Goal: Task Accomplishment & Management: Manage account settings

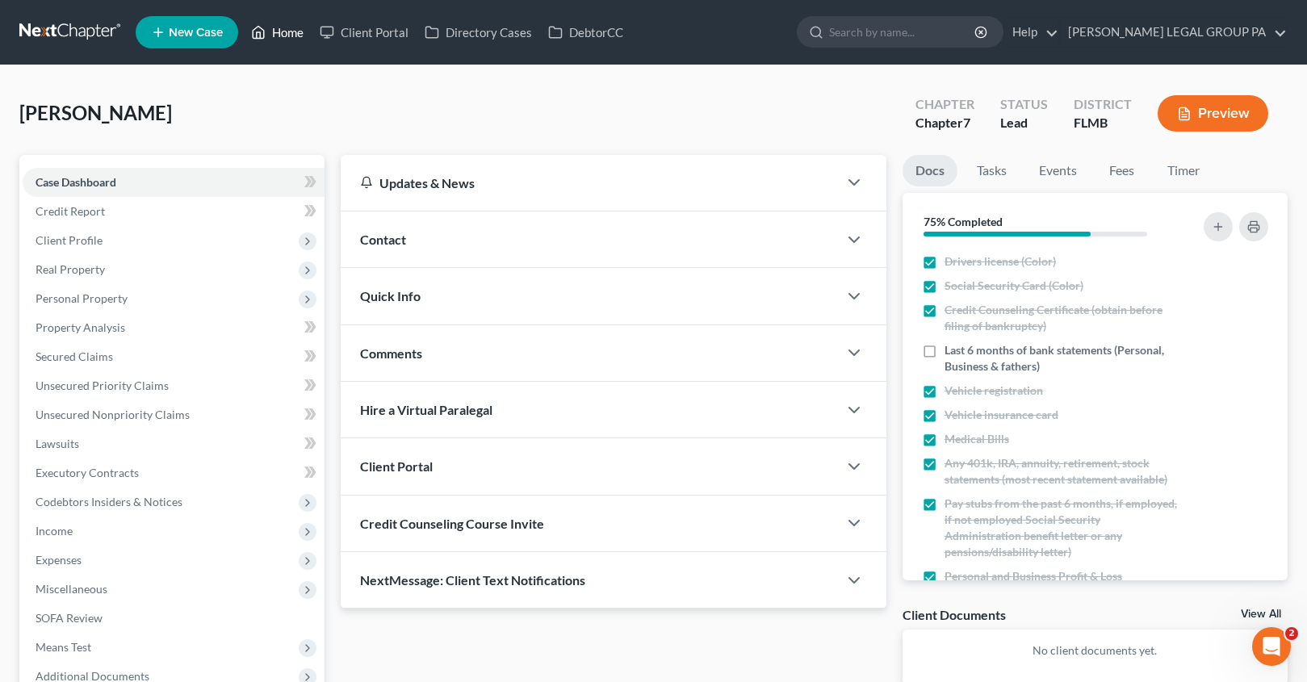
click at [279, 30] on link "Home" at bounding box center [277, 32] width 69 height 29
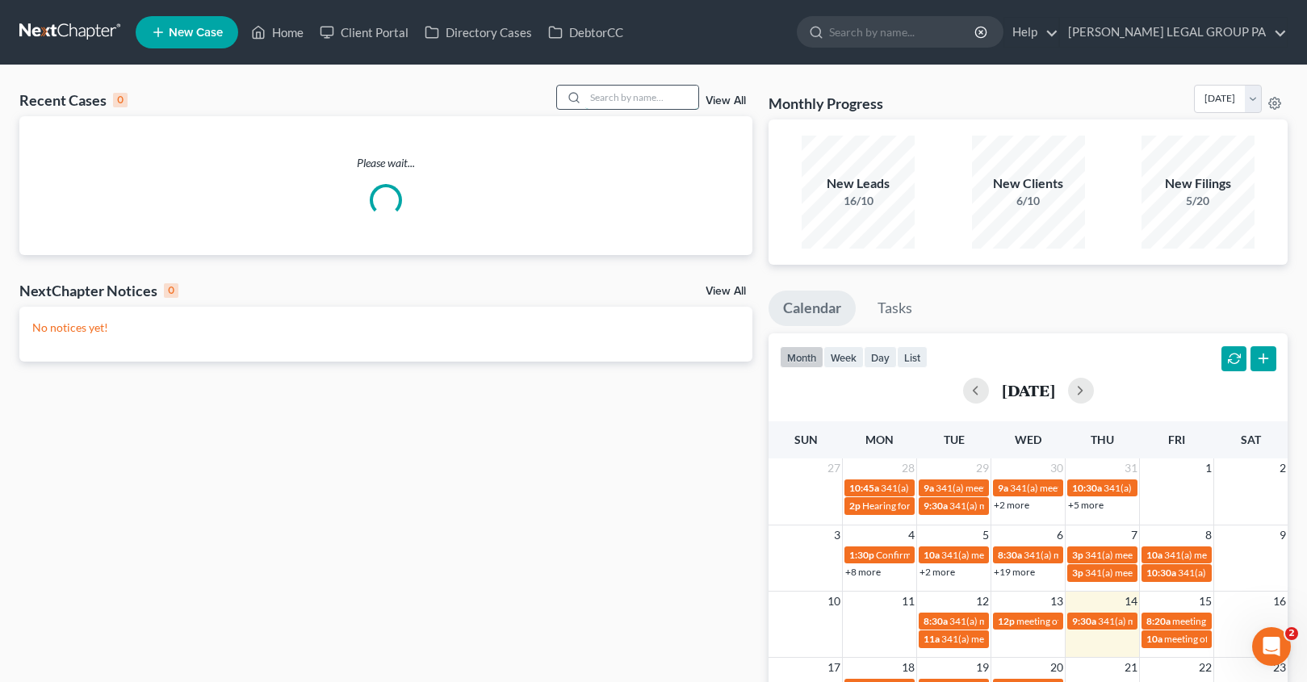
click at [650, 94] on input "search" at bounding box center [641, 97] width 113 height 23
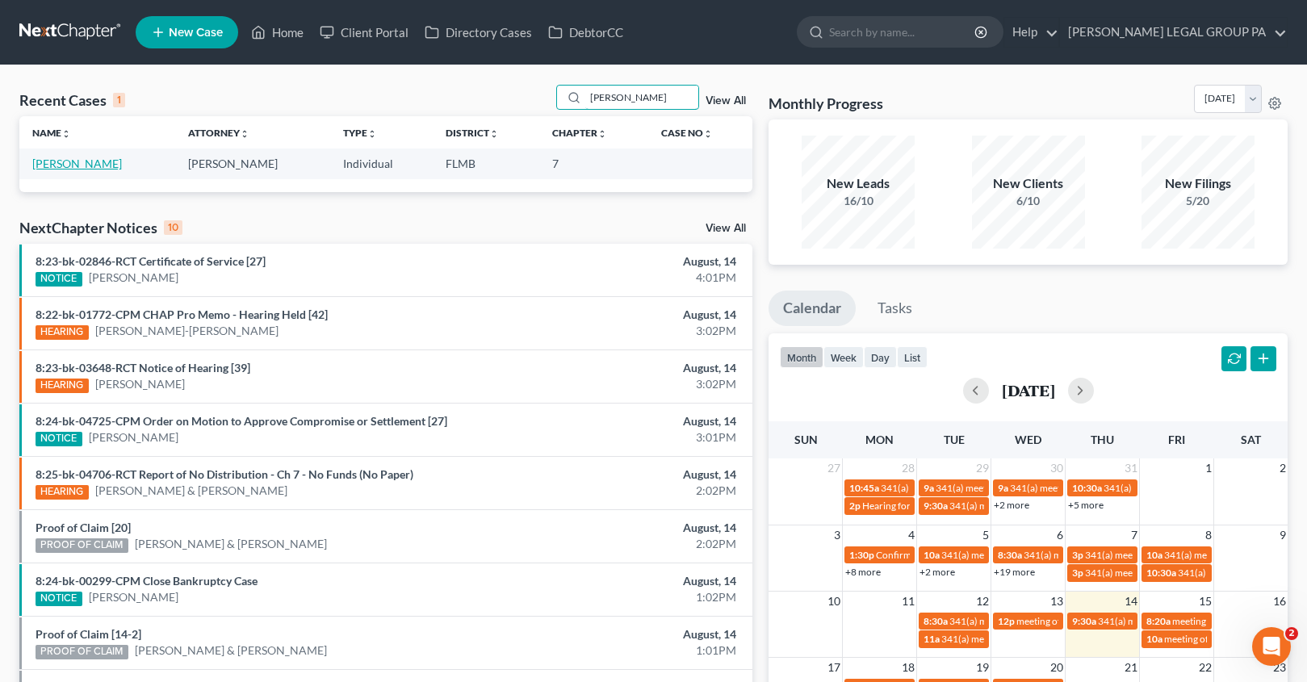
type input "[PERSON_NAME]"
click at [78, 161] on link "[PERSON_NAME]" at bounding box center [77, 164] width 90 height 14
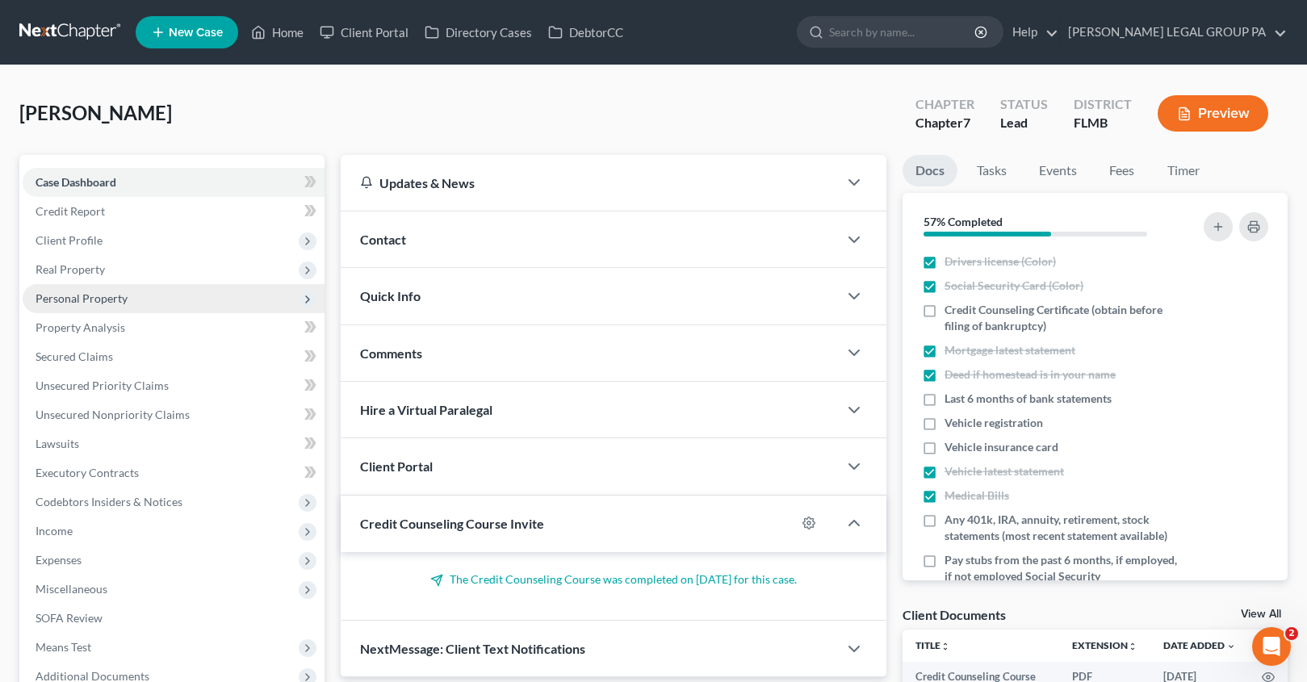
click at [76, 307] on span "Personal Property" at bounding box center [174, 298] width 302 height 29
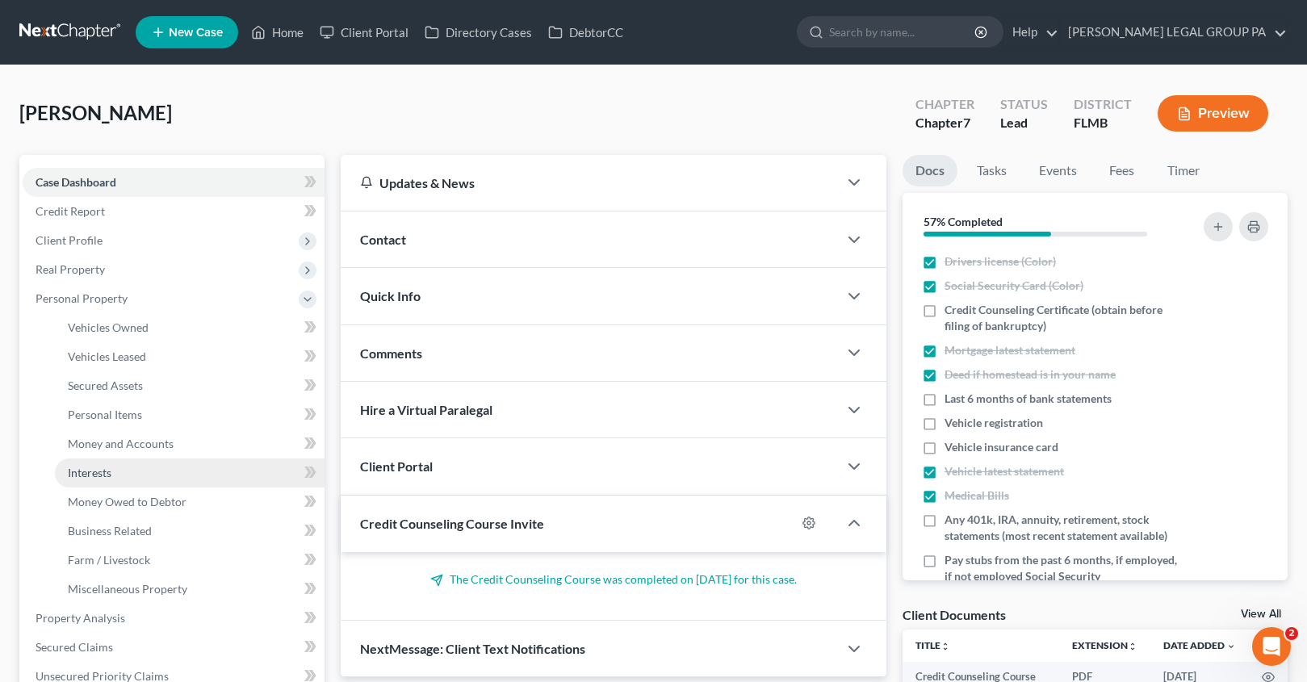
click at [120, 471] on link "Interests" at bounding box center [190, 473] width 270 height 29
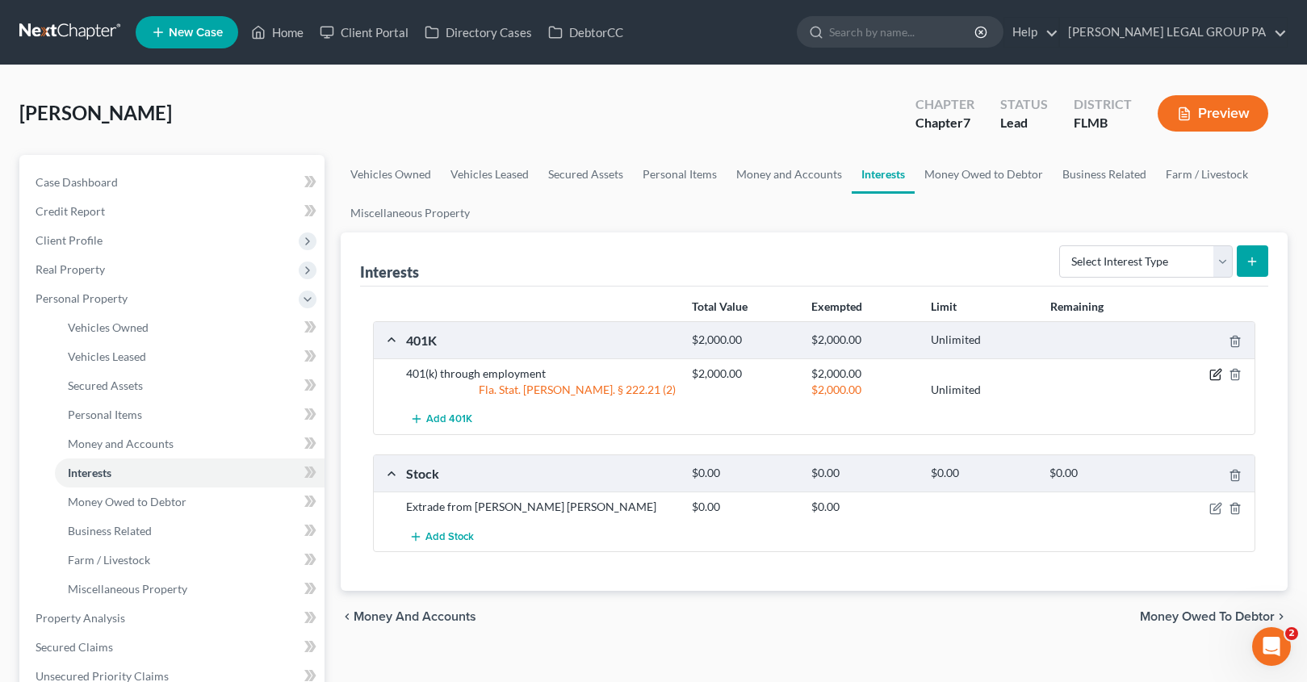
click at [1210, 375] on icon "button" at bounding box center [1215, 376] width 10 height 10
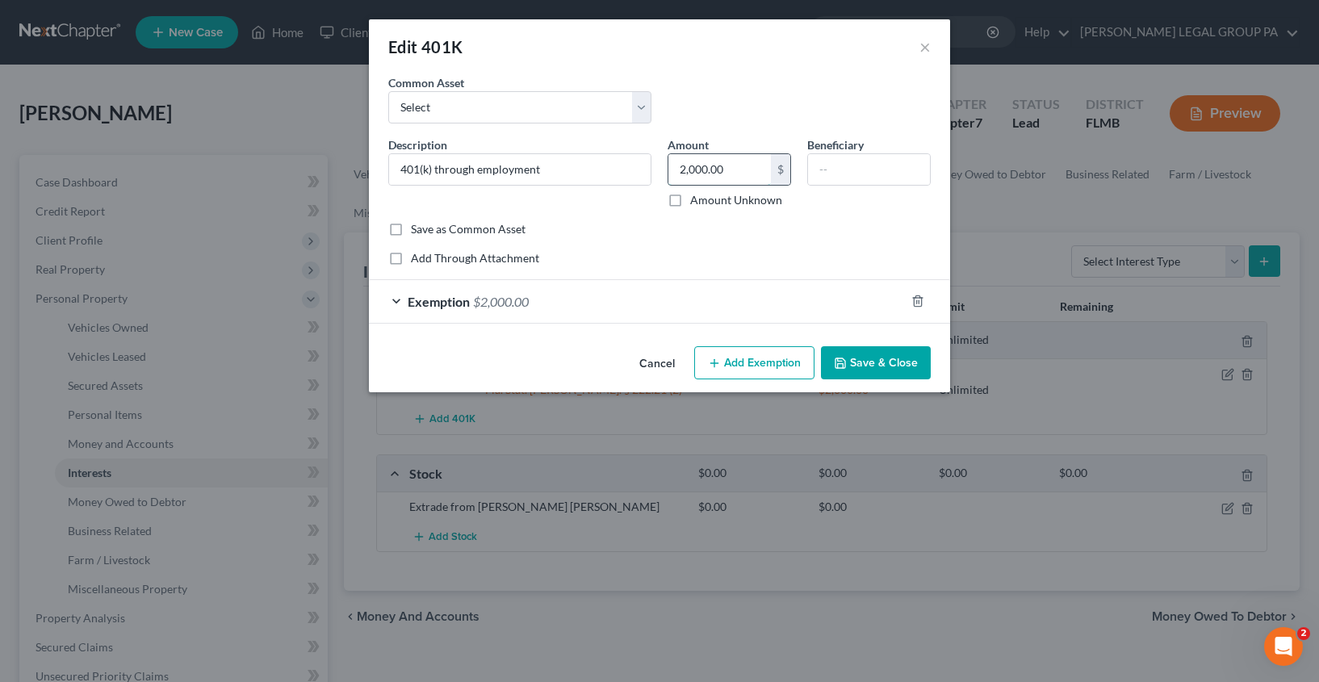
drag, startPoint x: 729, startPoint y: 172, endPoint x: 668, endPoint y: 171, distance: 61.4
click at [668, 171] on input "2,000.00" at bounding box center [719, 169] width 103 height 31
type input "30,000.00"
click at [520, 297] on span "$2,000.00" at bounding box center [501, 301] width 56 height 15
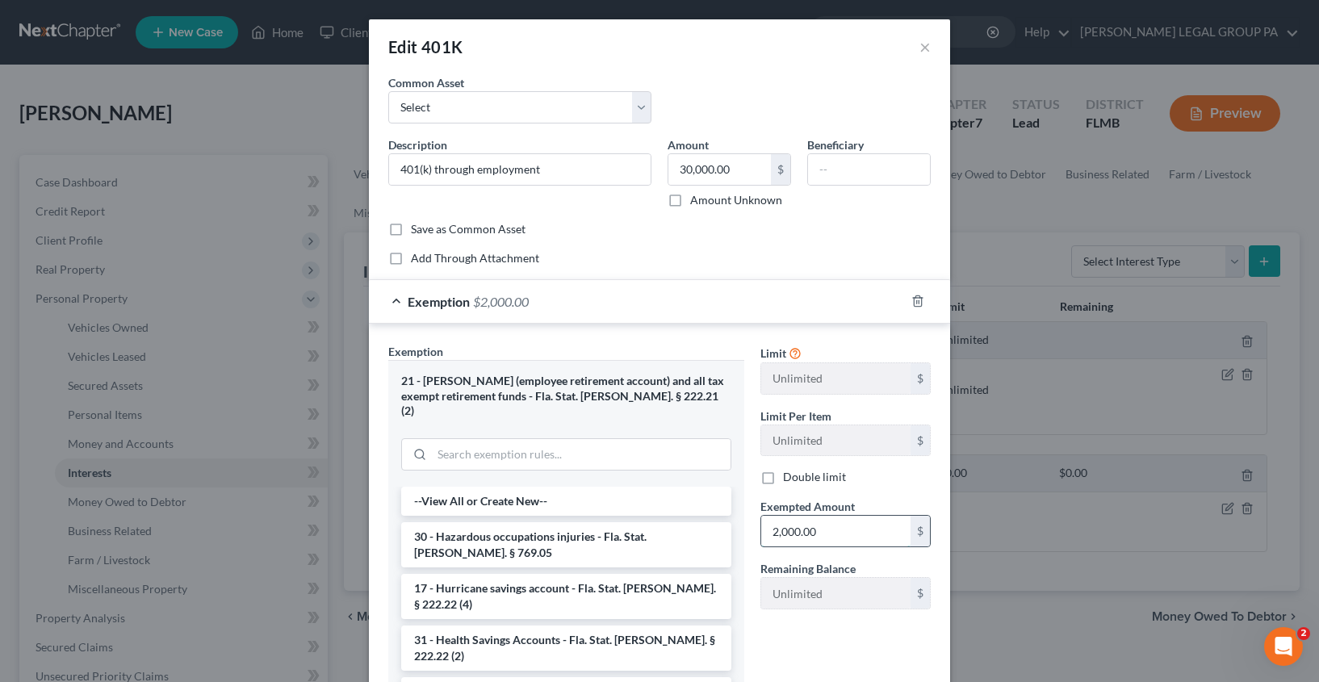
click at [850, 532] on input "2,000.00" at bounding box center [835, 531] width 149 height 31
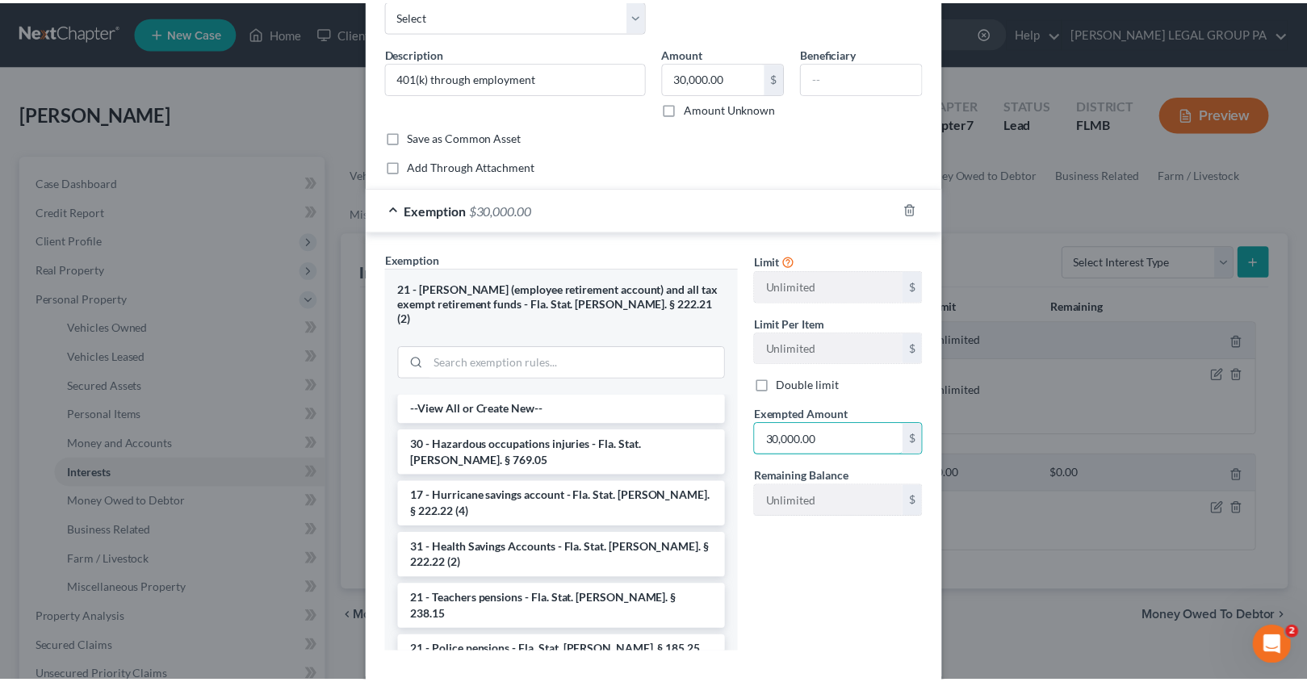
scroll to position [163, 0]
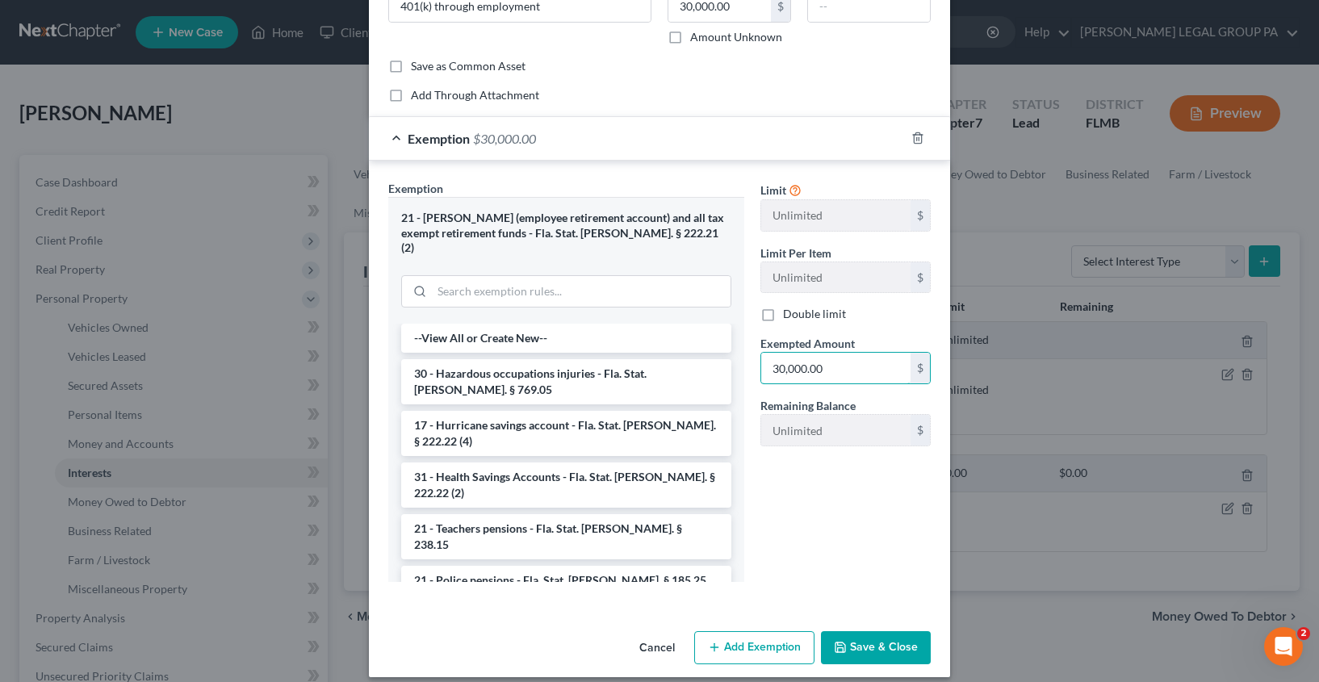
type input "30,000.00"
click at [877, 631] on button "Save & Close" at bounding box center [876, 648] width 110 height 34
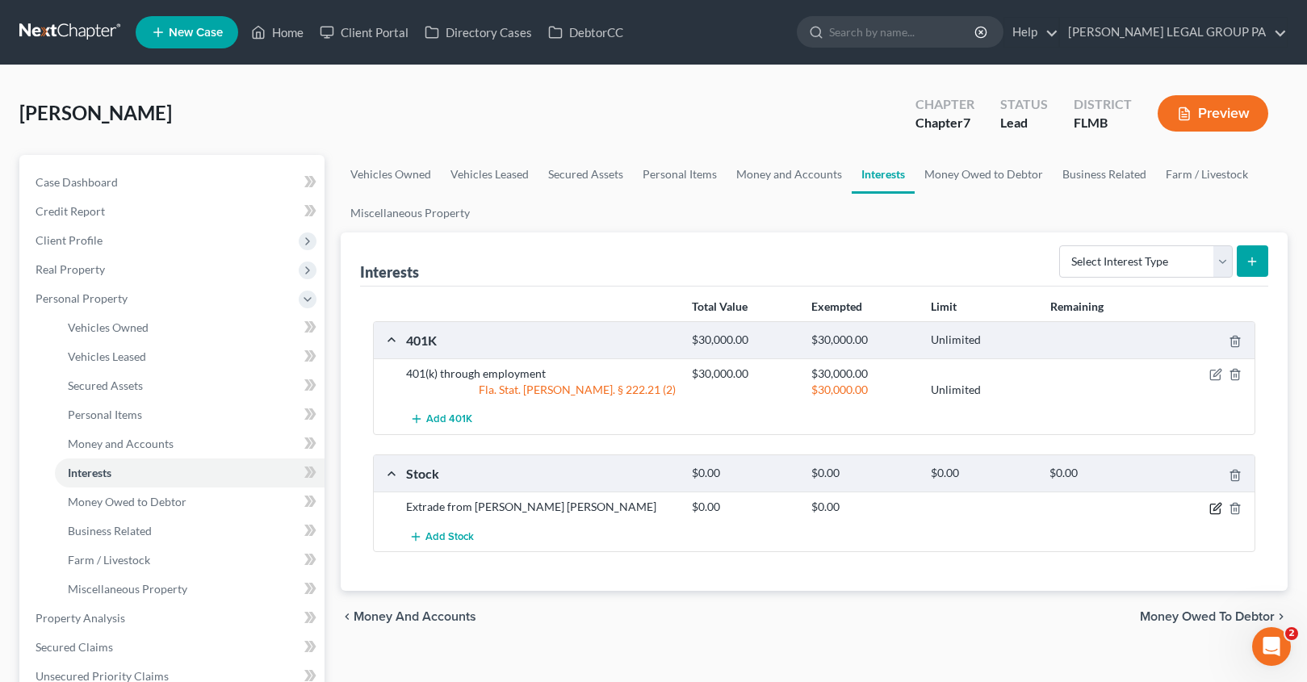
click at [1219, 511] on icon "button" at bounding box center [1215, 508] width 13 height 13
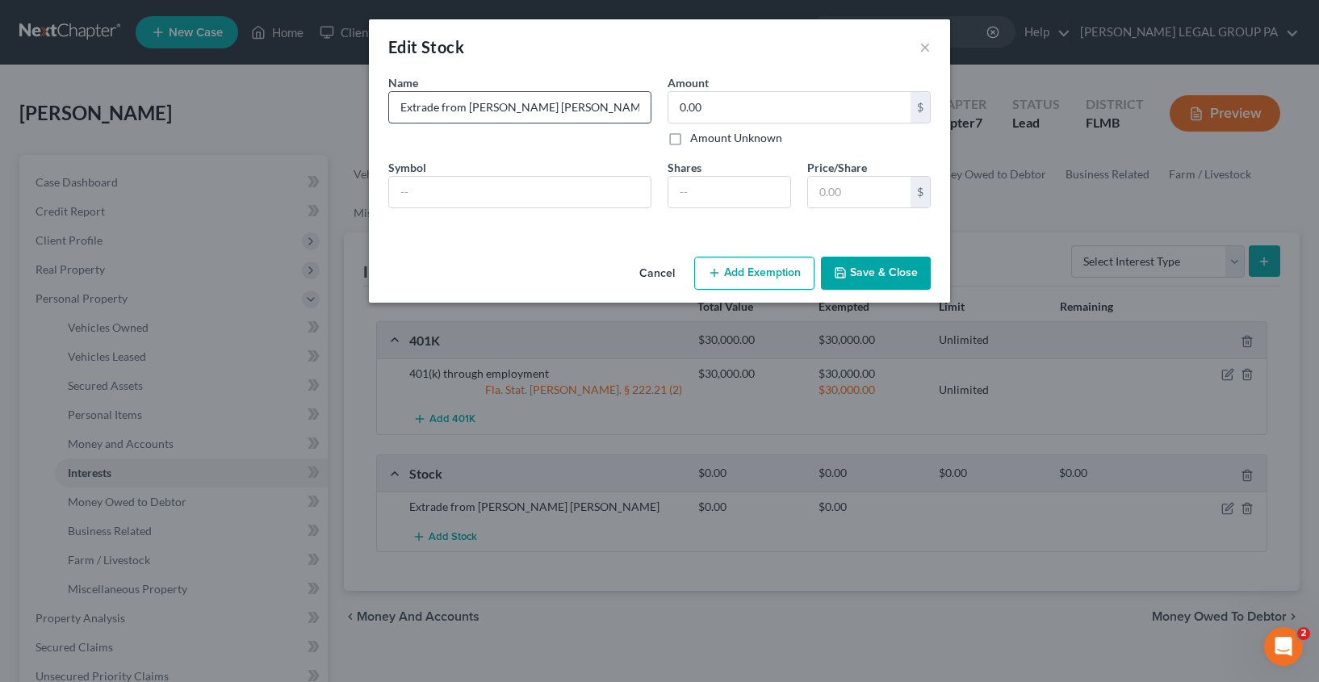
click at [575, 119] on input "Extrade from [PERSON_NAME] [PERSON_NAME]" at bounding box center [520, 107] width 262 height 31
click at [752, 107] on input "0.00" at bounding box center [789, 107] width 242 height 31
type input "3,000.00"
click at [556, 123] on div "Extrade from [PERSON_NAME] [PERSON_NAME]" at bounding box center [519, 107] width 263 height 32
click at [579, 96] on input "Extrade from [PERSON_NAME] [PERSON_NAME]" at bounding box center [520, 107] width 262 height 31
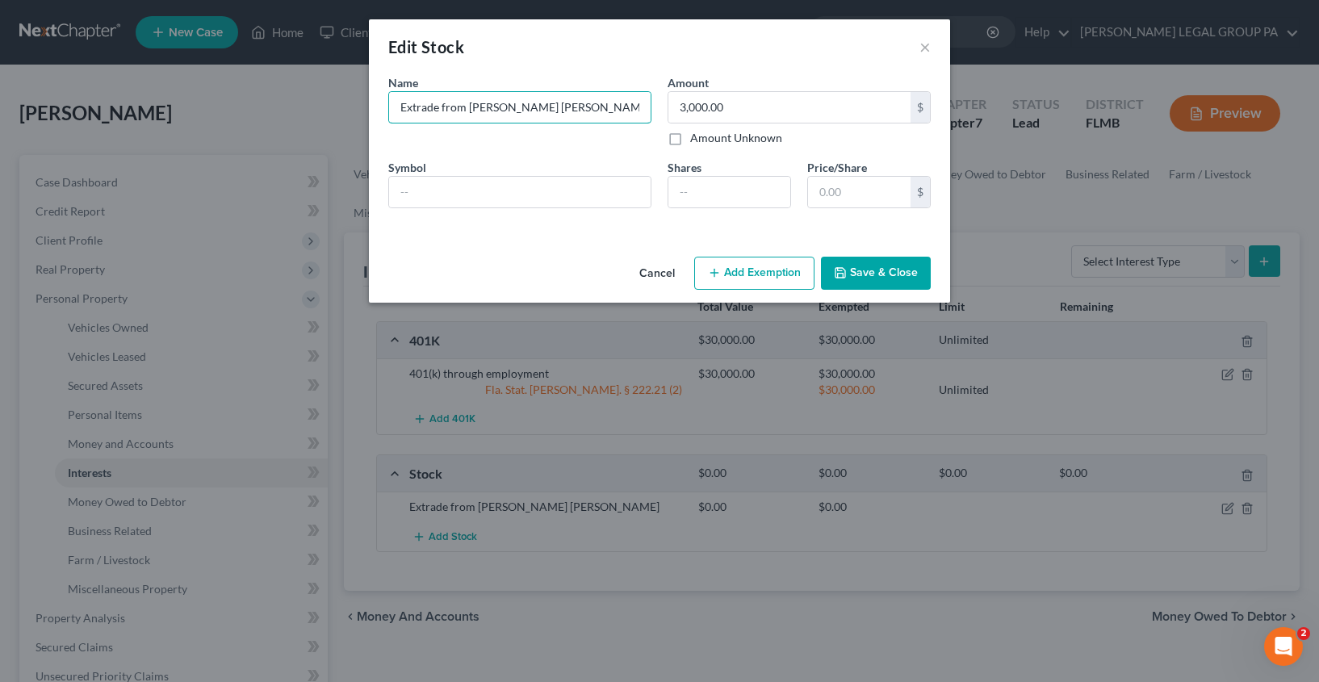
drag, startPoint x: 580, startPoint y: 113, endPoint x: 345, endPoint y: 94, distance: 236.5
click at [345, 94] on div "Edit Stock × An exemption set must first be selected from the Filing Informatio…" at bounding box center [659, 341] width 1319 height 682
type input "Employer Retirement Stock Program"
click at [773, 262] on button "Add Exemption" at bounding box center [754, 274] width 120 height 34
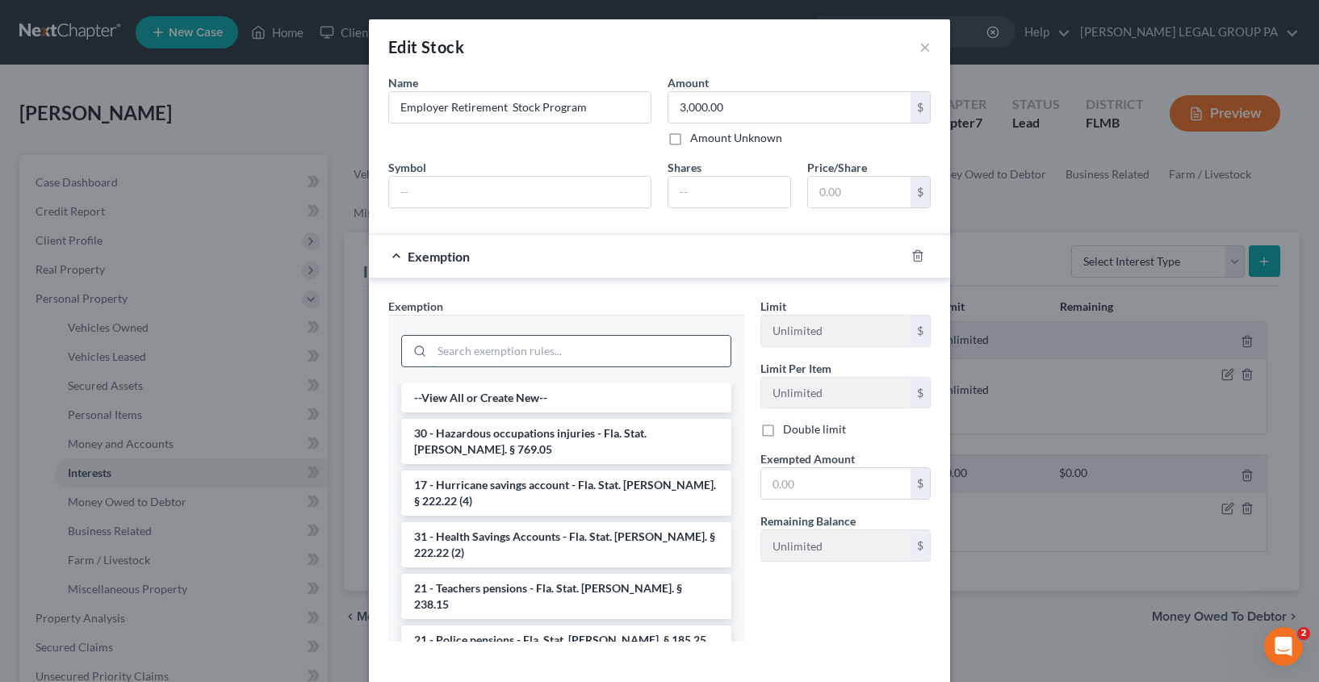
click at [463, 341] on input "search" at bounding box center [581, 351] width 299 height 31
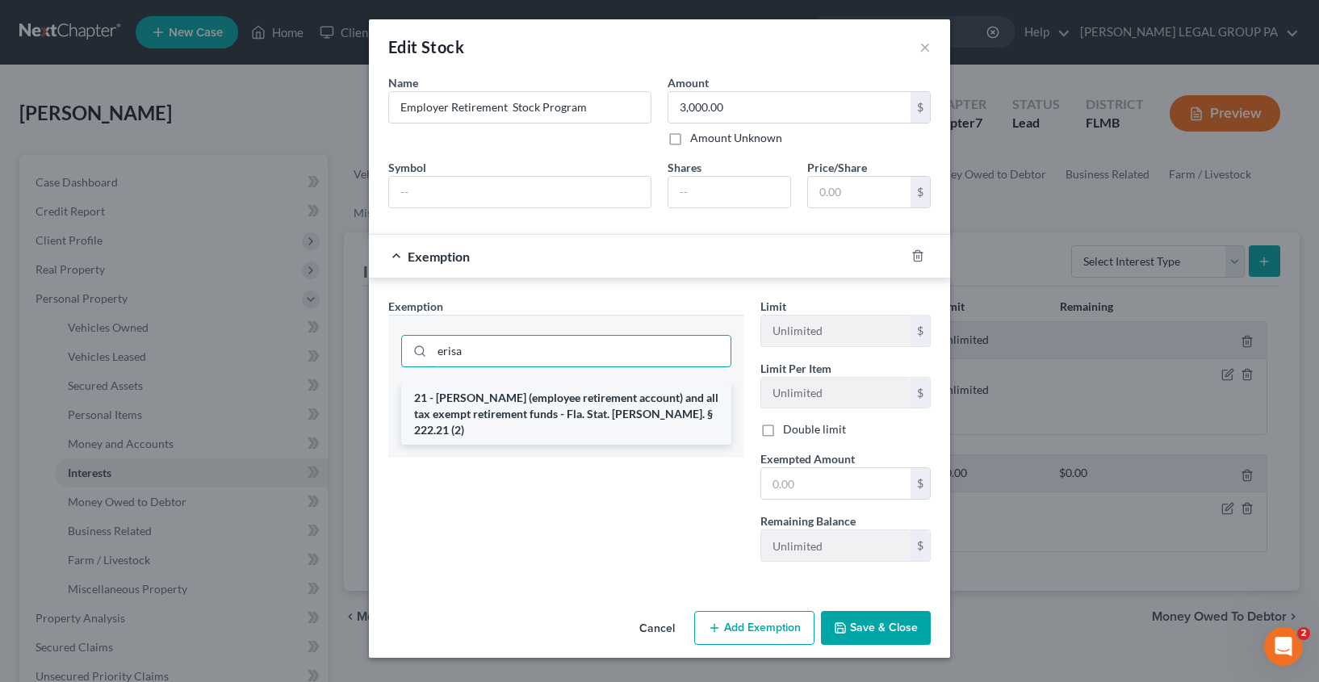
type input "erisa"
click at [521, 416] on li "21 - [PERSON_NAME] (employee retirement account) and all tax exempt retirement …" at bounding box center [566, 413] width 330 height 61
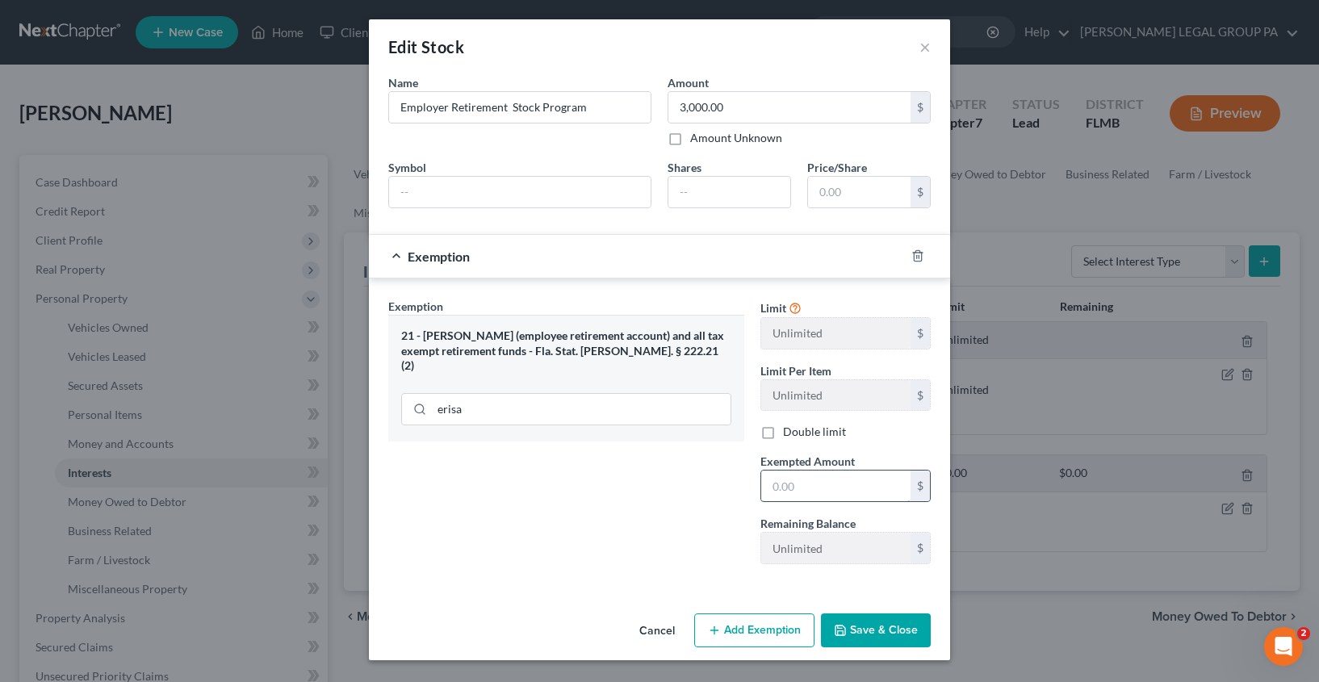
drag, startPoint x: 790, startPoint y: 496, endPoint x: 833, endPoint y: 501, distance: 43.2
click at [790, 495] on input "text" at bounding box center [835, 486] width 149 height 31
type input "3,000.00"
click at [878, 641] on button "Save & Close" at bounding box center [876, 631] width 110 height 34
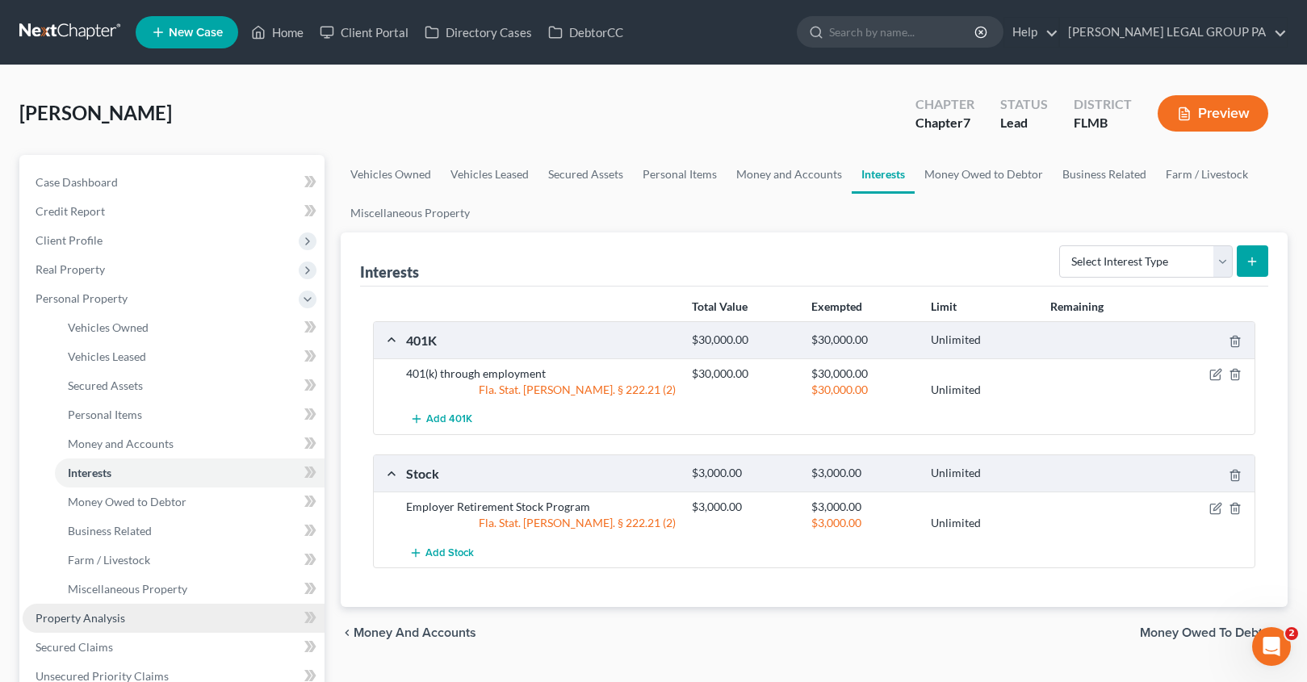
click at [176, 623] on link "Property Analysis" at bounding box center [174, 618] width 302 height 29
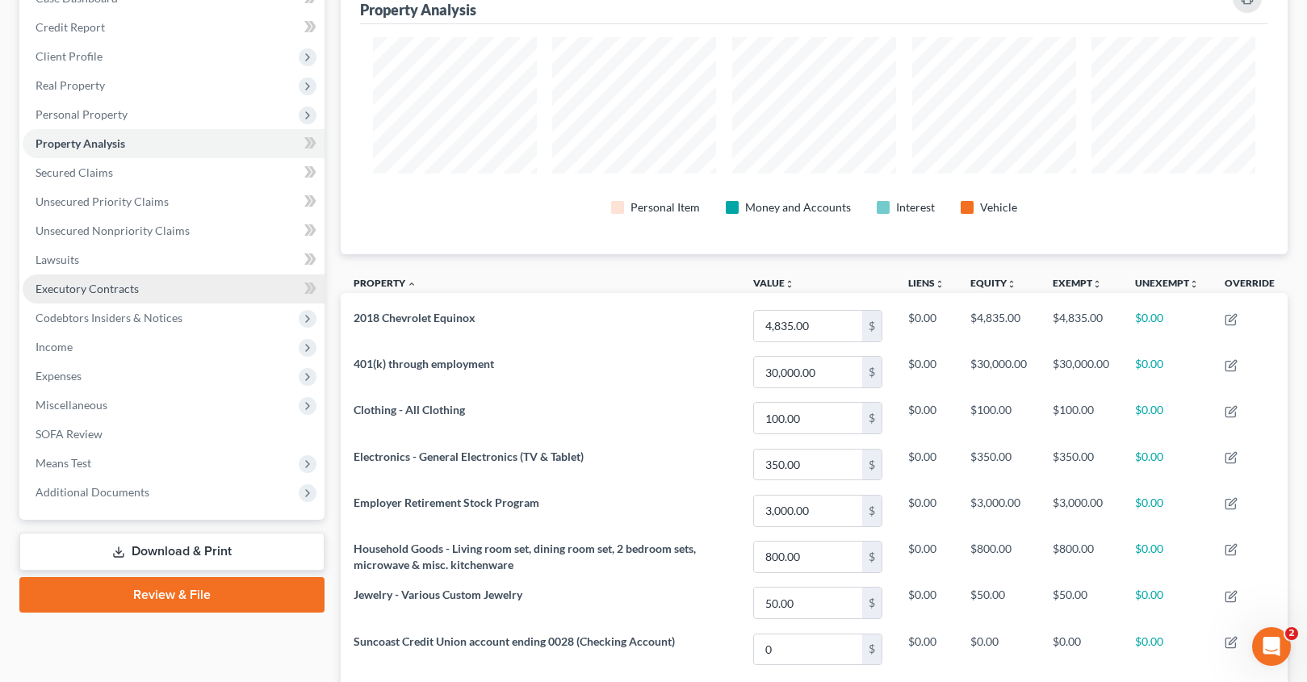
scroll to position [181, 0]
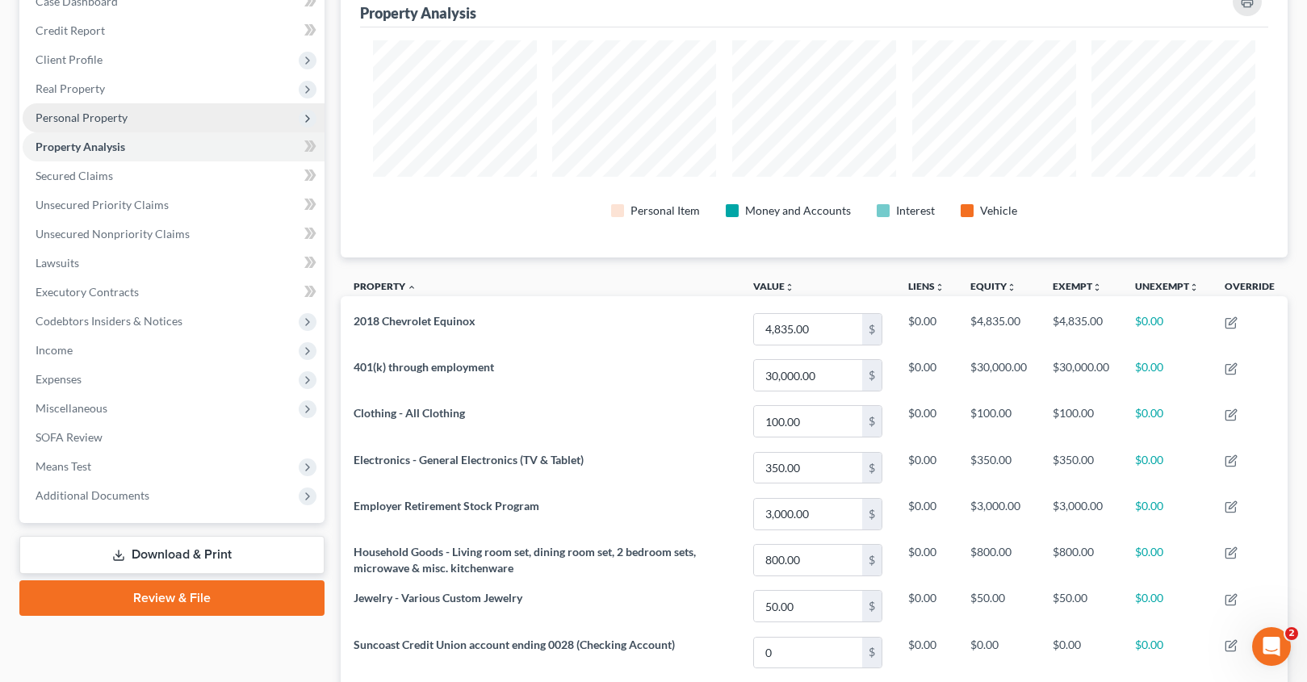
click at [109, 112] on span "Personal Property" at bounding box center [82, 118] width 92 height 14
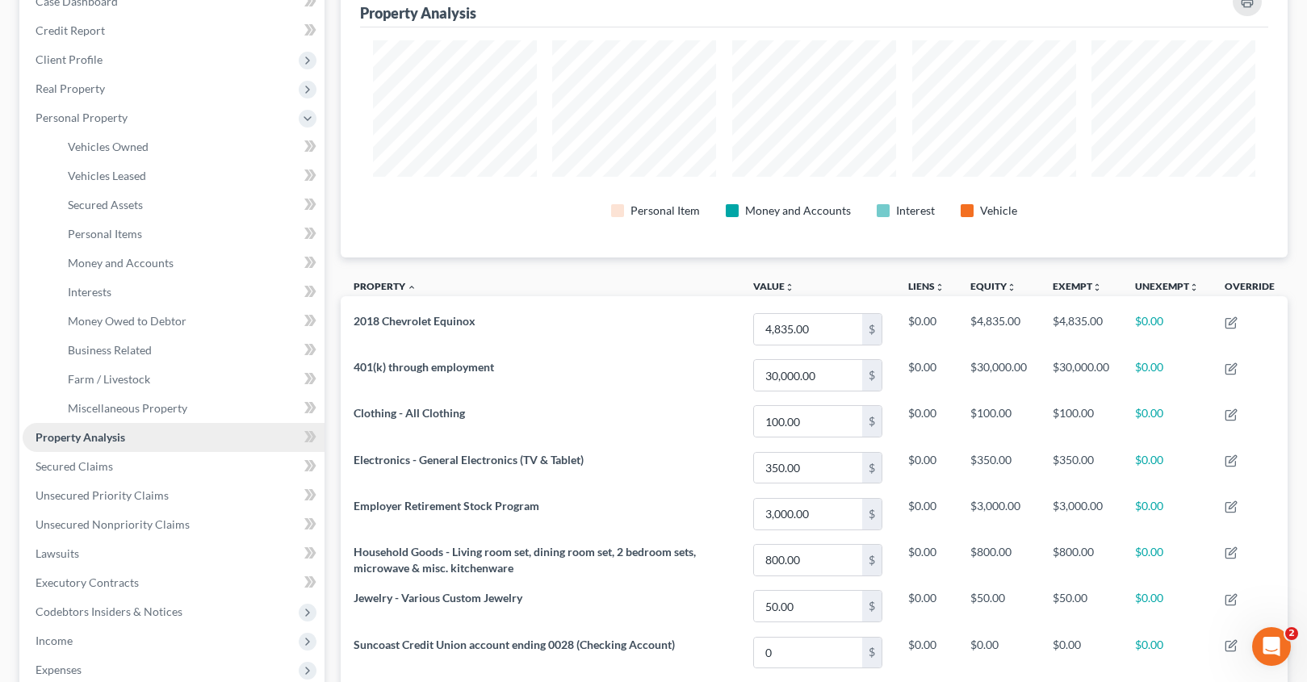
click at [122, 434] on span "Property Analysis" at bounding box center [81, 437] width 90 height 14
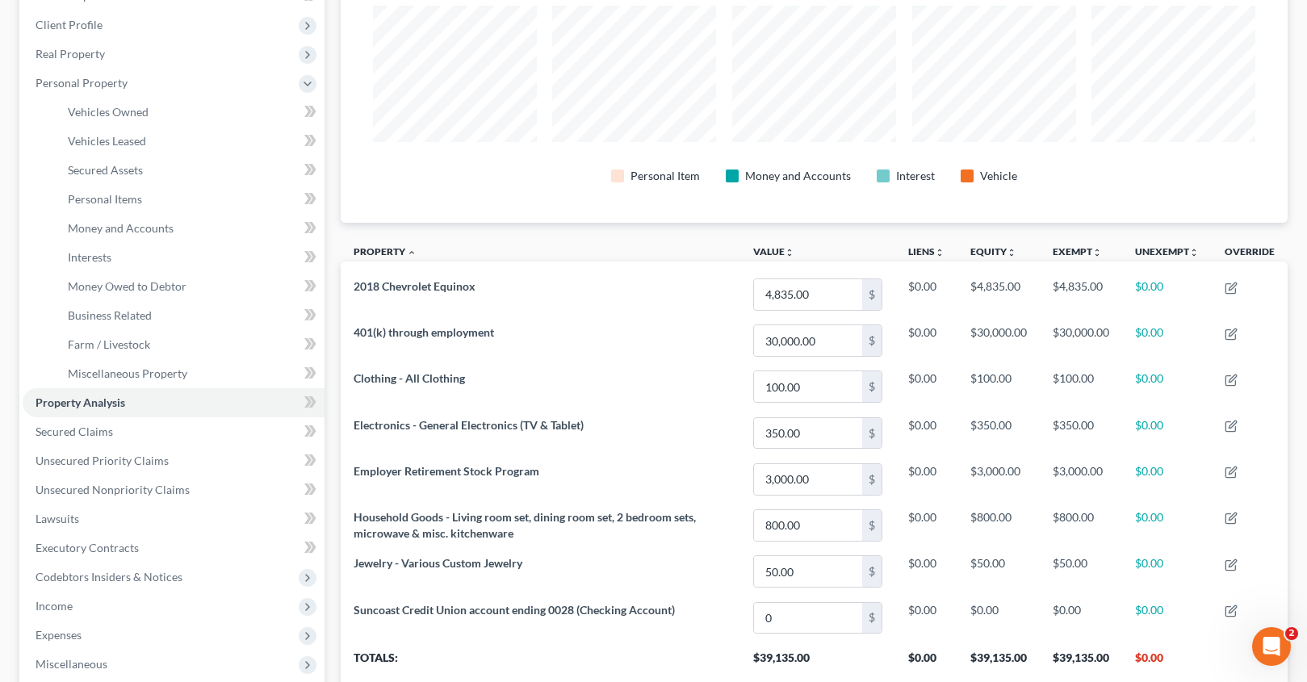
scroll to position [0, 0]
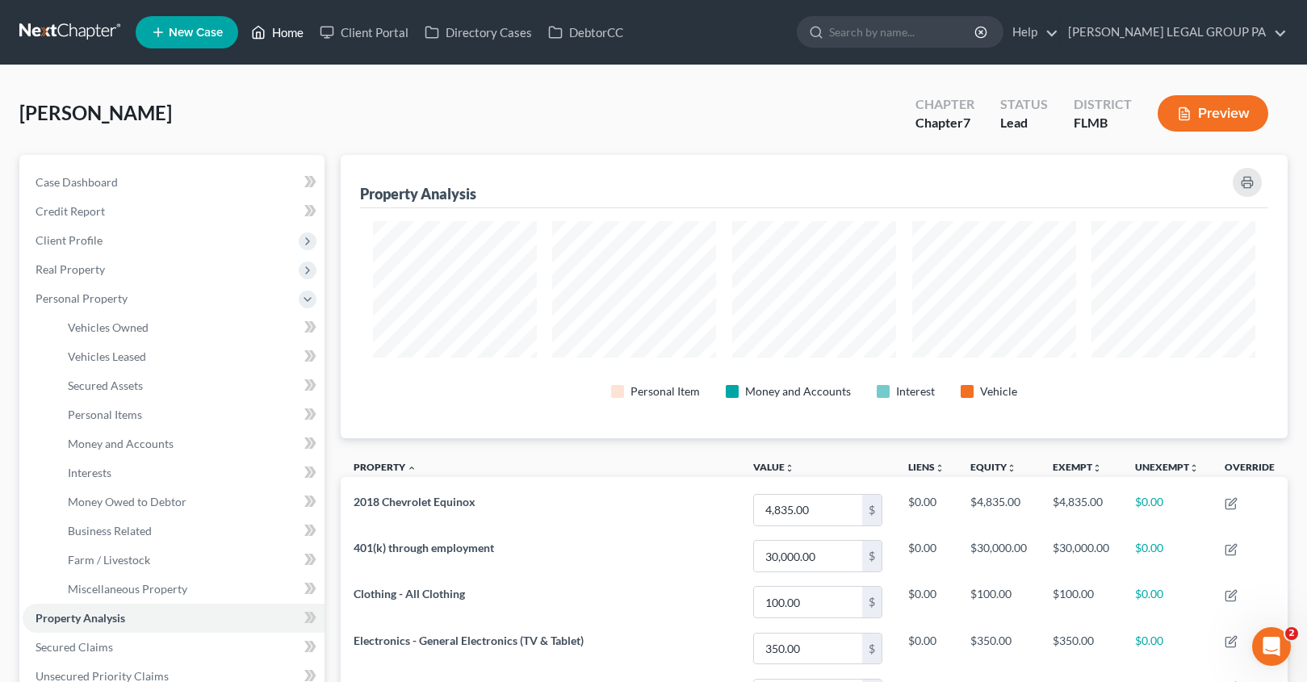
click at [289, 25] on link "Home" at bounding box center [277, 32] width 69 height 29
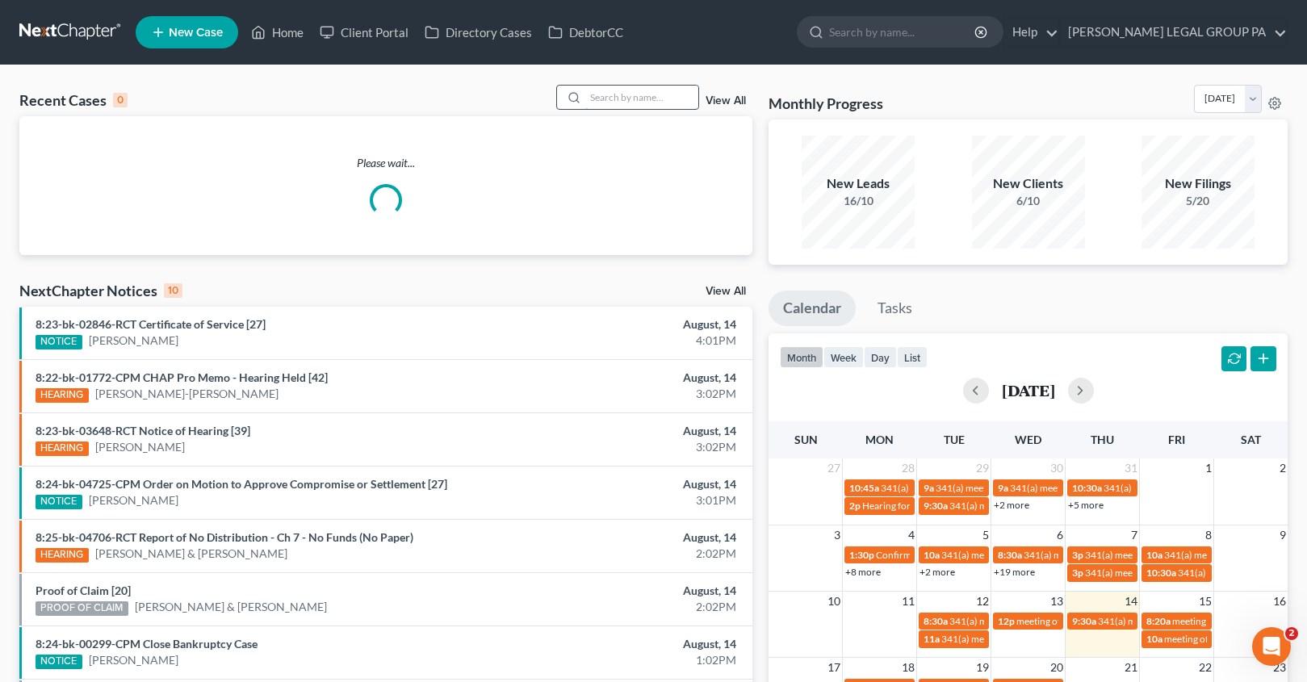
click at [624, 102] on input "search" at bounding box center [641, 97] width 113 height 23
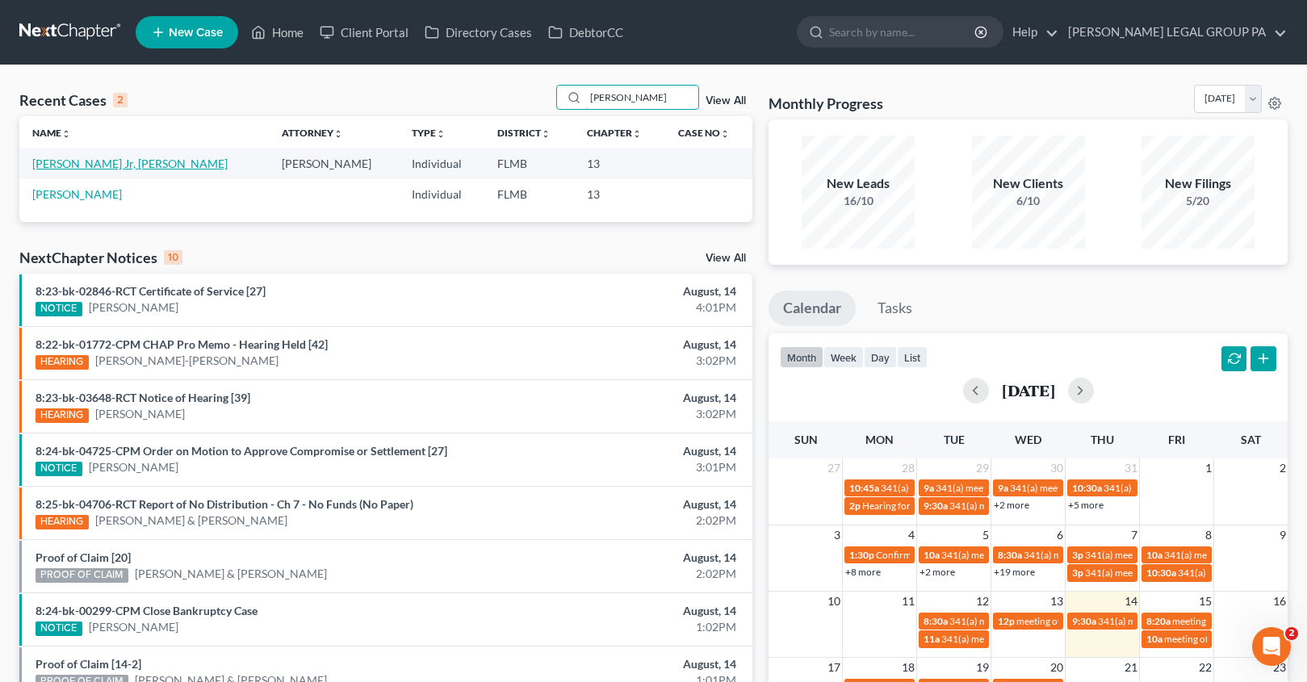
type input "[PERSON_NAME]"
click at [85, 158] on link "[PERSON_NAME] Jr, [PERSON_NAME]" at bounding box center [129, 164] width 195 height 14
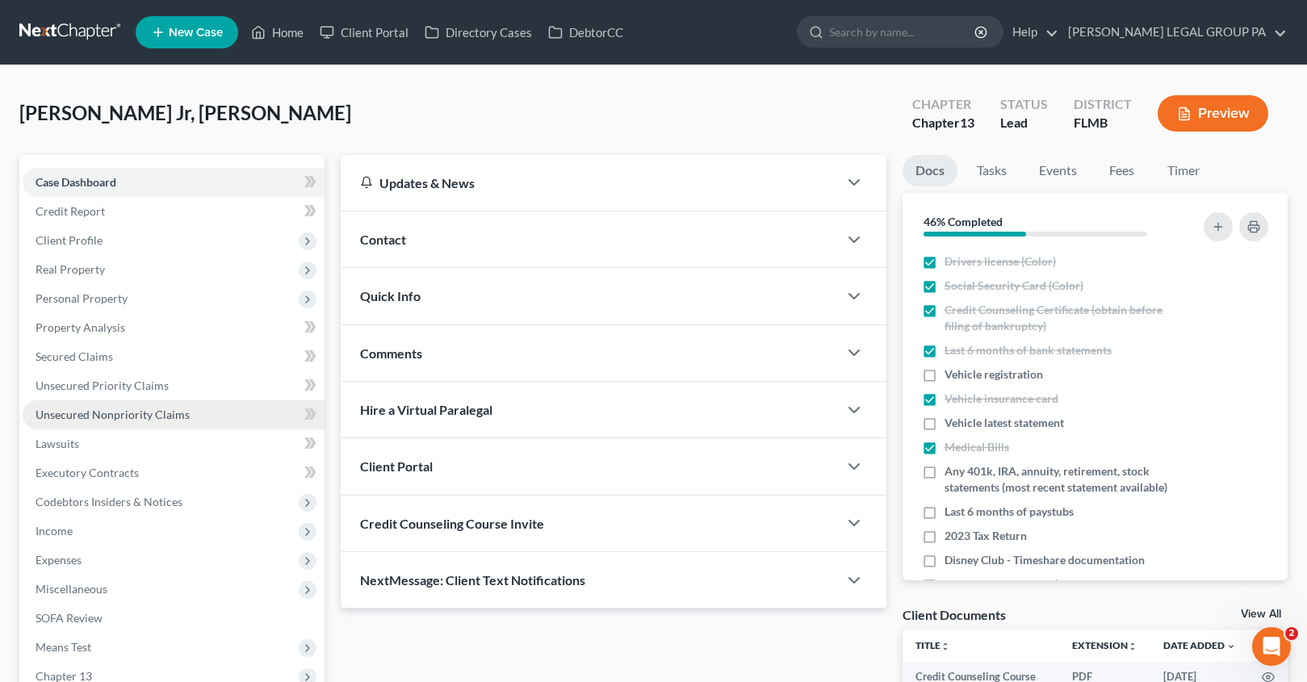
click at [98, 421] on span "Unsecured Nonpriority Claims" at bounding box center [113, 415] width 154 height 14
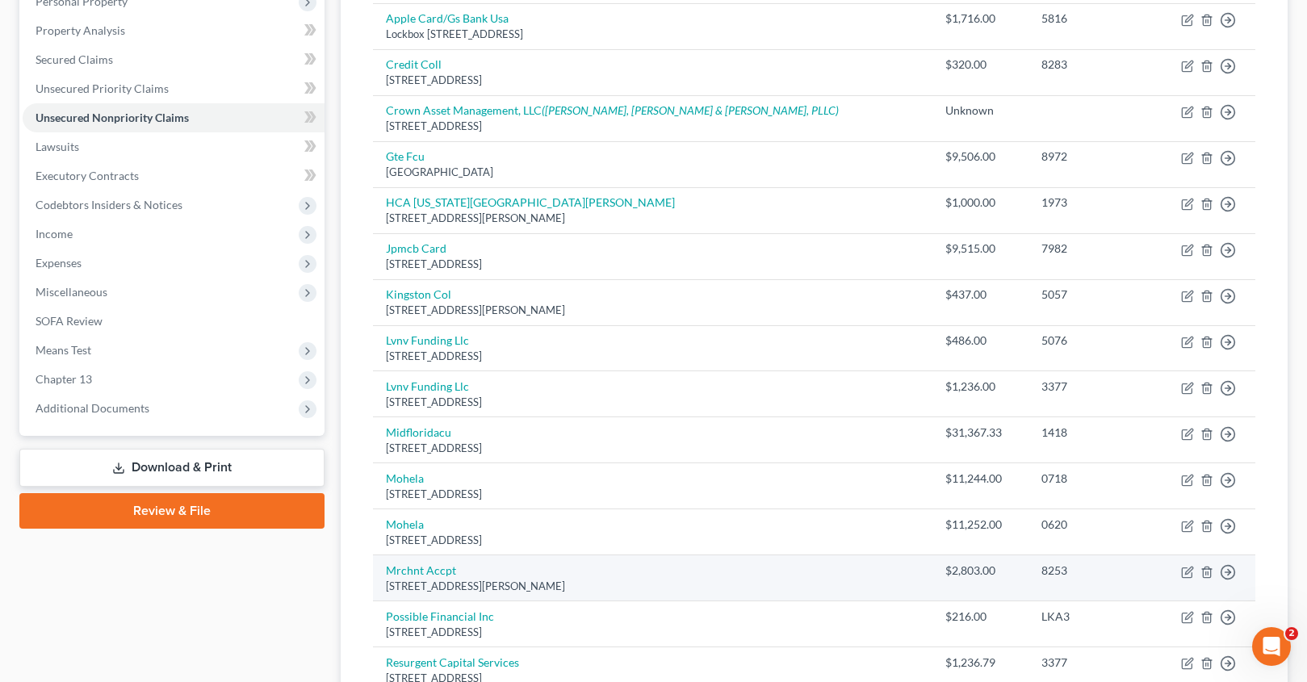
scroll to position [298, 0]
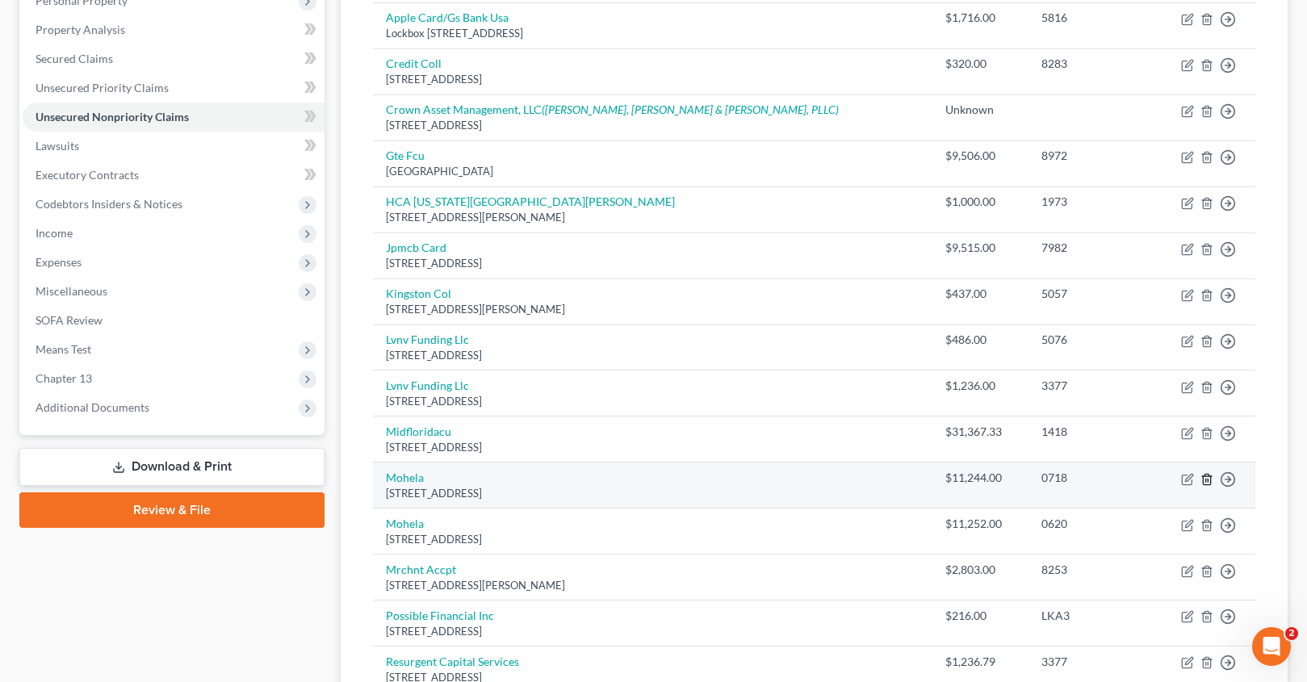
click at [1208, 476] on icon "button" at bounding box center [1206, 479] width 13 height 13
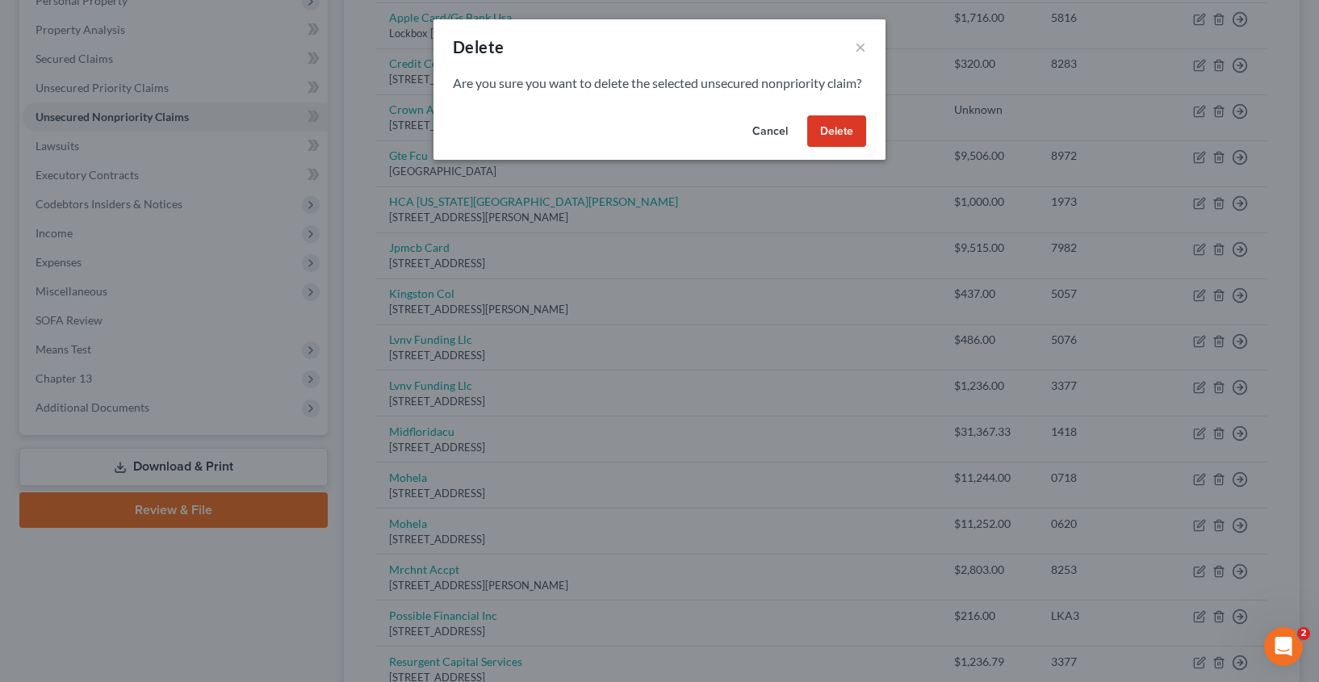
click at [819, 148] on button "Delete" at bounding box center [836, 131] width 59 height 32
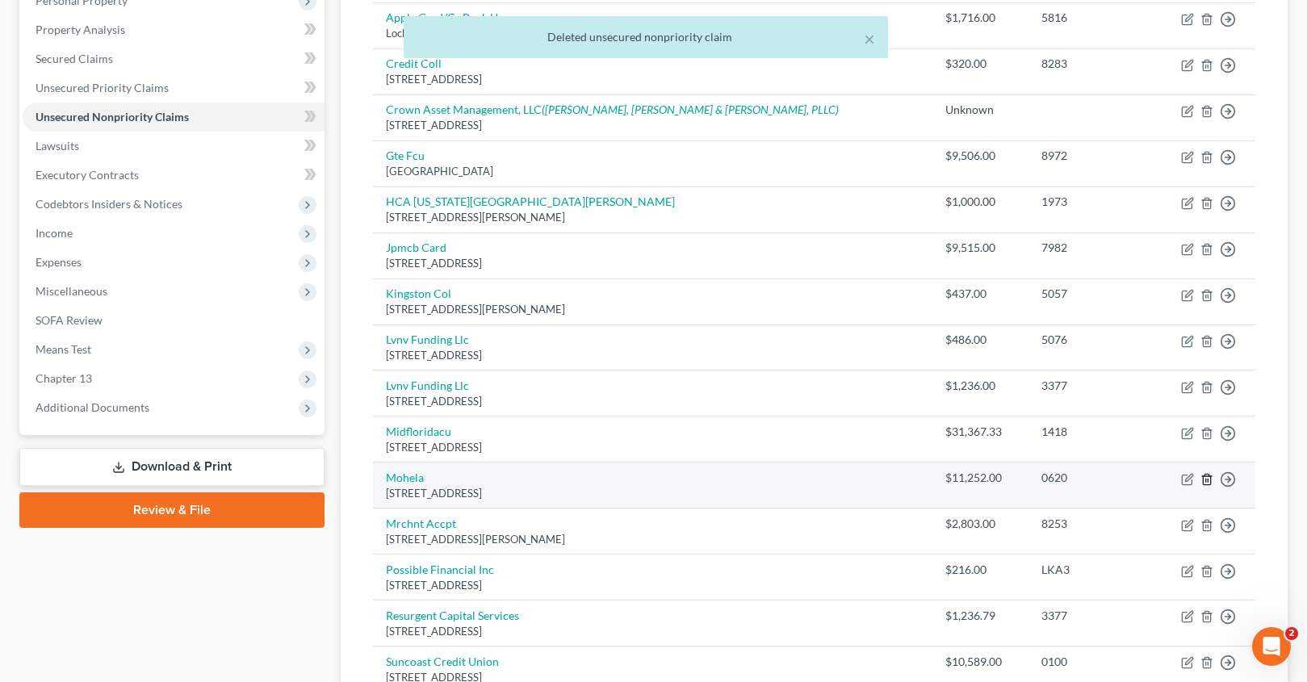
click at [1208, 478] on icon "button" at bounding box center [1206, 479] width 13 height 13
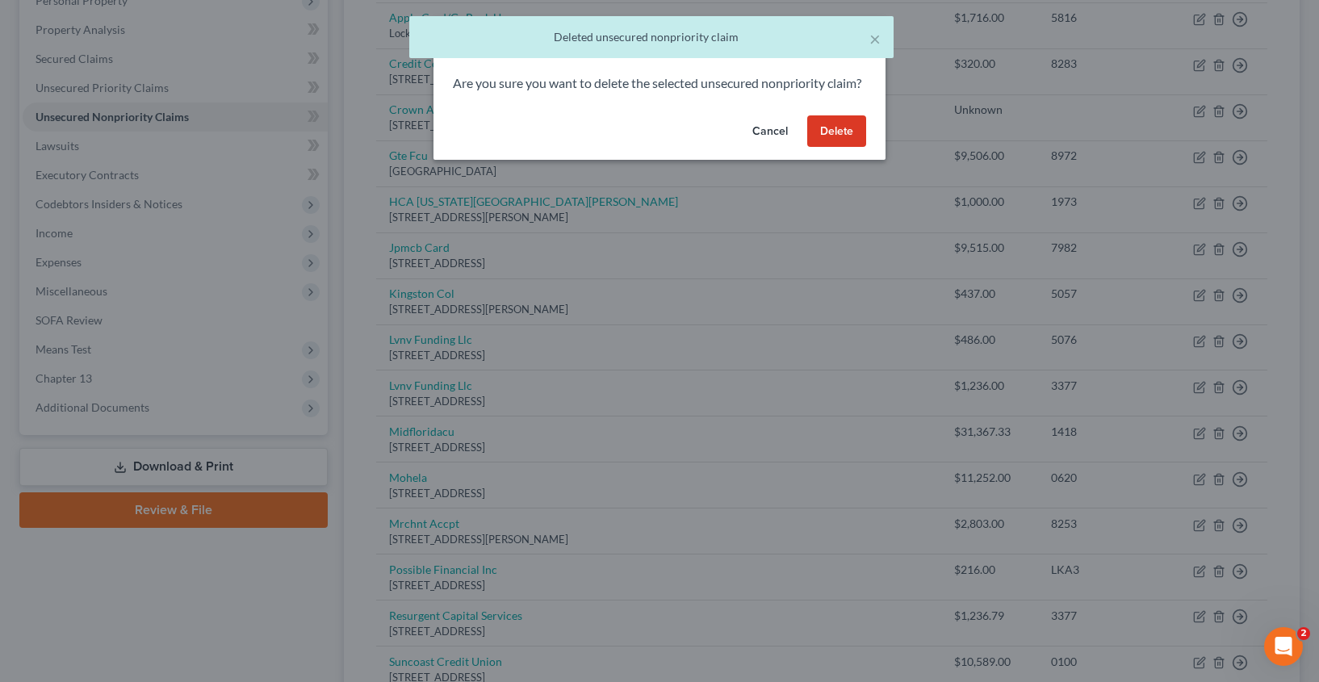
click at [853, 148] on button "Delete" at bounding box center [836, 131] width 59 height 32
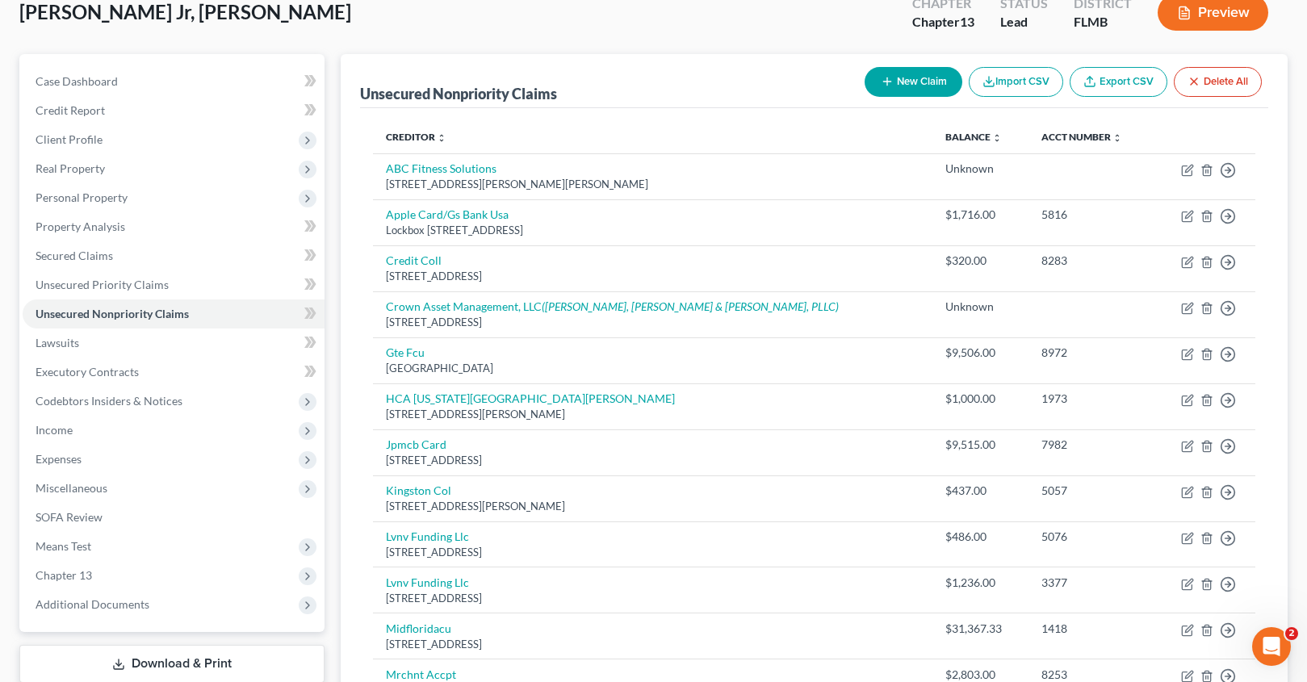
scroll to position [0, 0]
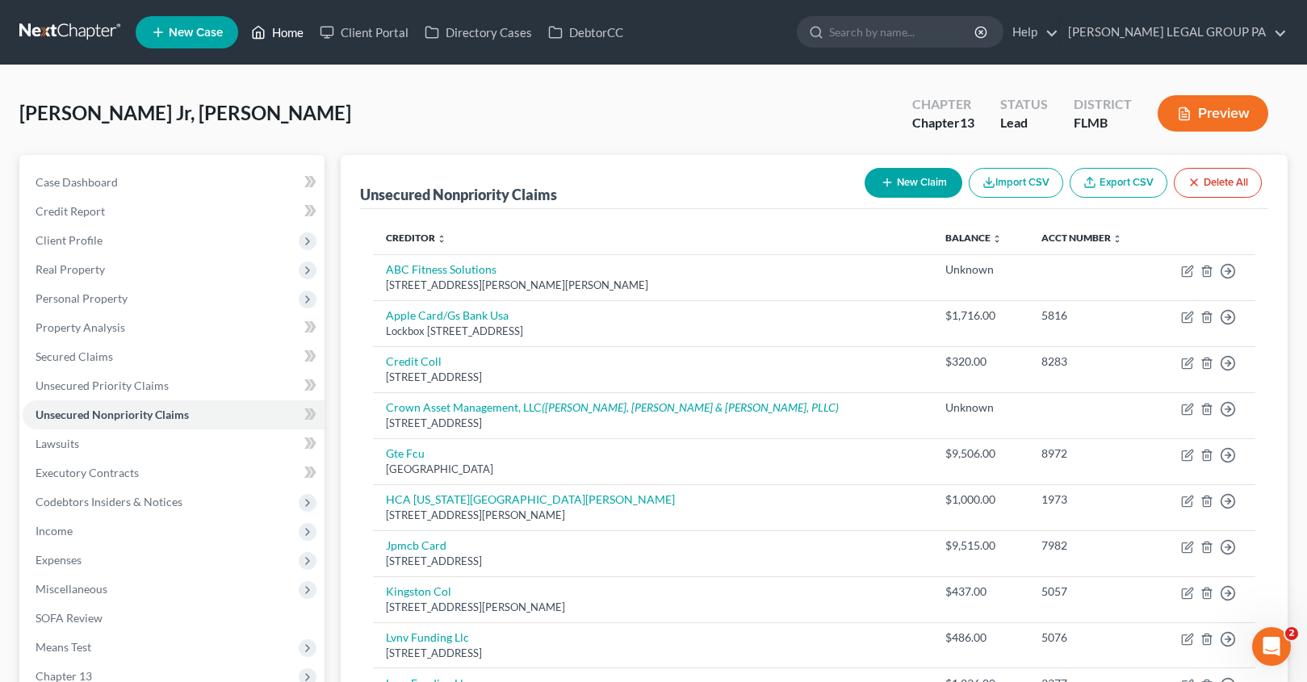
click at [261, 26] on icon at bounding box center [258, 32] width 15 height 19
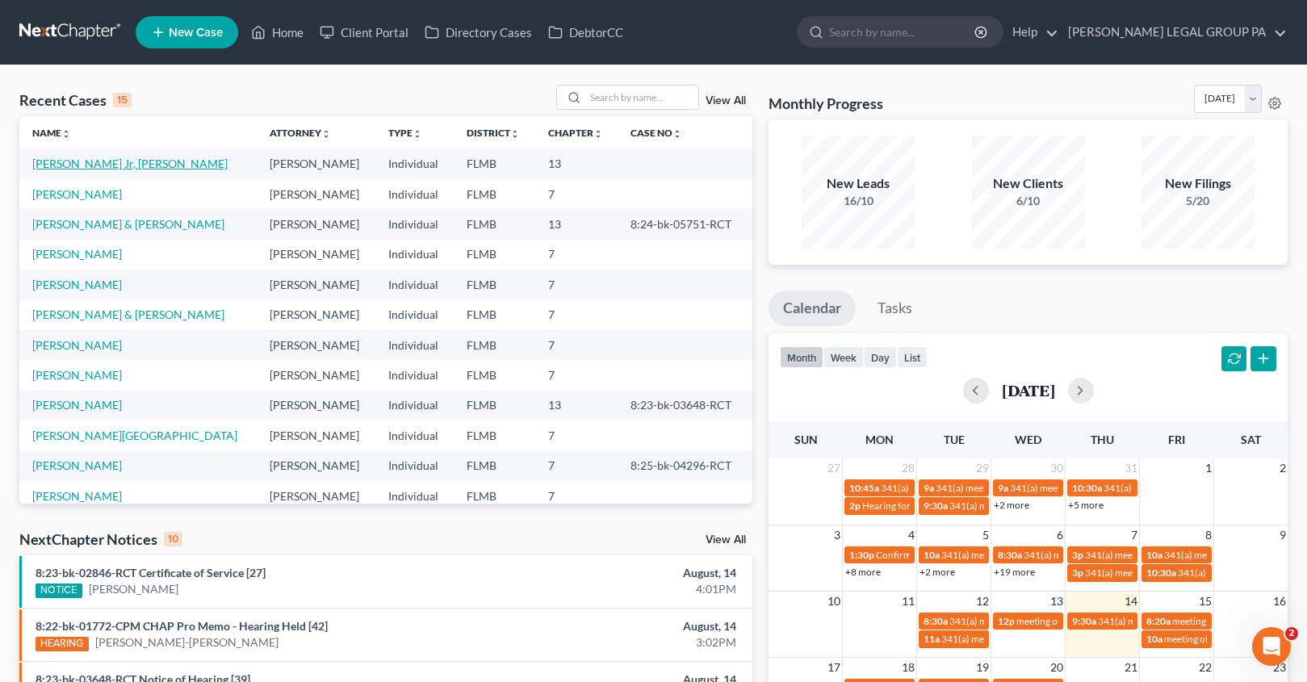
click at [88, 164] on link "[PERSON_NAME] Jr, [PERSON_NAME]" at bounding box center [129, 164] width 195 height 14
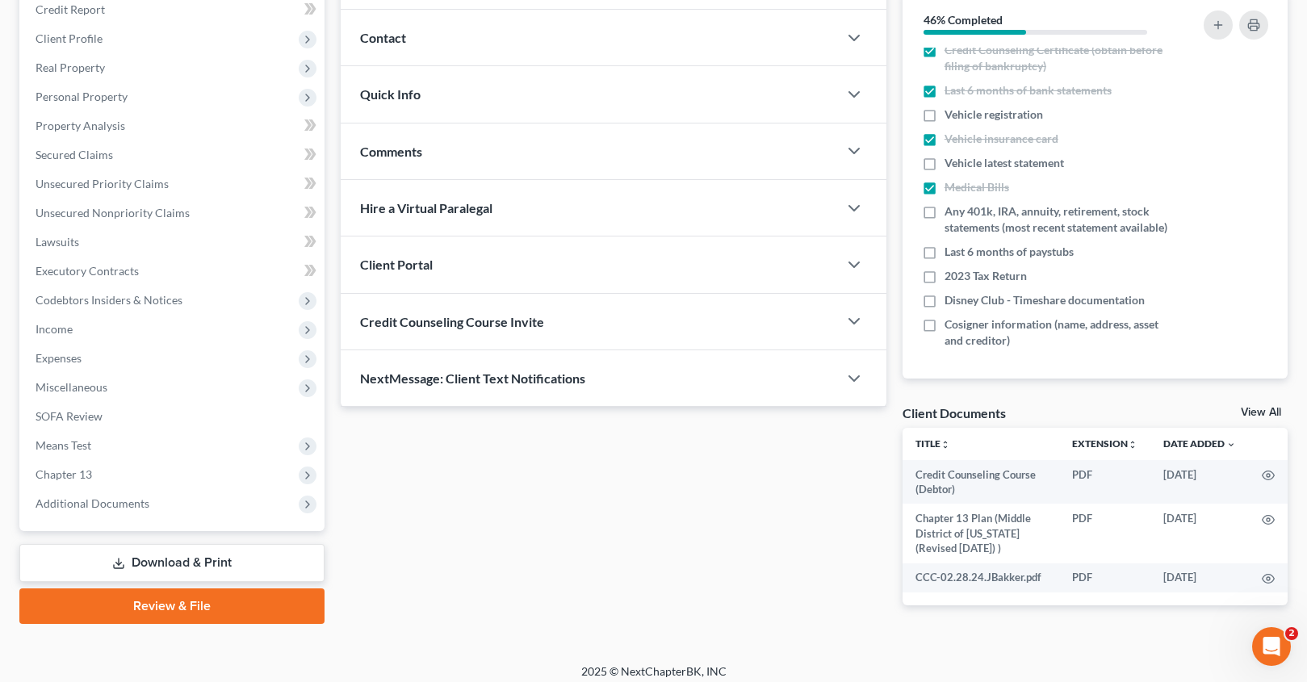
scroll to position [212, 0]
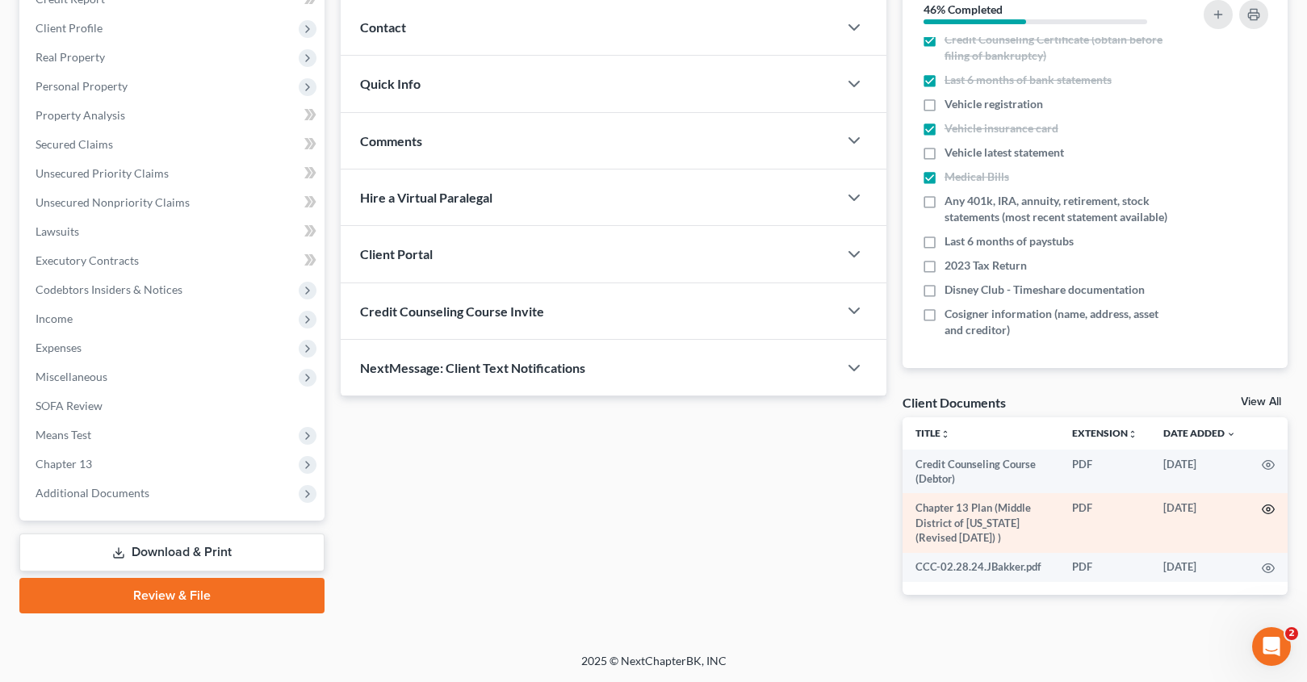
click at [1268, 509] on icon "button" at bounding box center [1268, 509] width 13 height 13
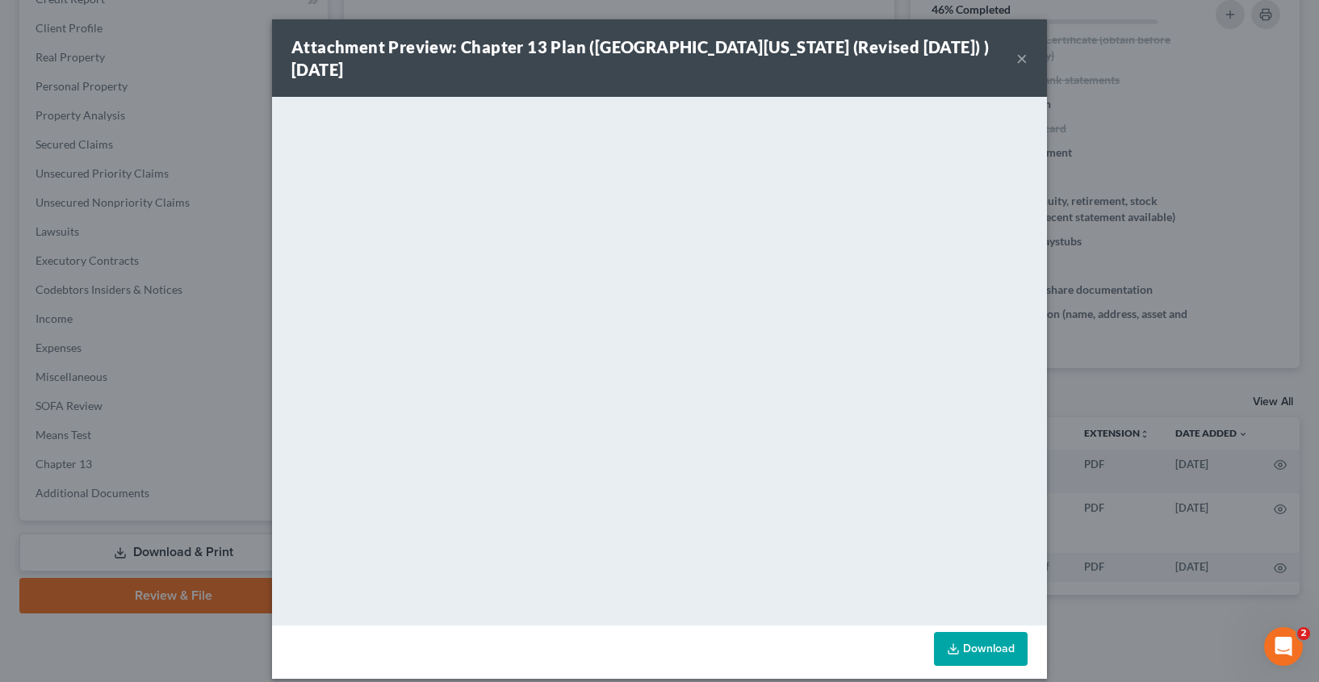
click at [1018, 59] on button "×" at bounding box center [1021, 57] width 11 height 19
